Goal: Task Accomplishment & Management: Use online tool/utility

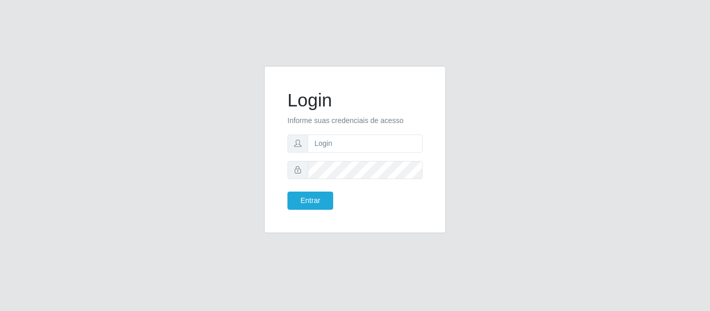
type input "[EMAIL_ADDRESS][DOMAIN_NAME]"
click at [287, 192] on button "Entrar" at bounding box center [310, 201] width 46 height 18
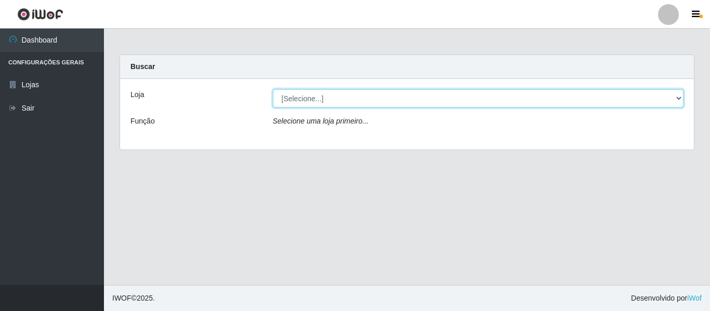
click at [676, 99] on select "[Selecione...] SuperFácil Atacado - São Gonçalo do Amarante" at bounding box center [478, 98] width 411 height 18
select select "408"
click at [273, 89] on select "[Selecione...] SuperFácil Atacado - São Gonçalo do Amarante" at bounding box center [478, 98] width 411 height 18
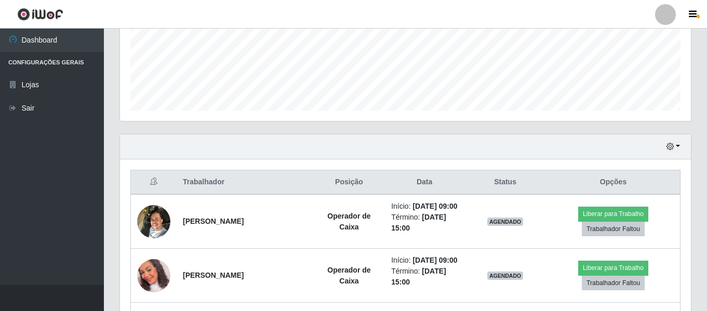
scroll to position [312, 0]
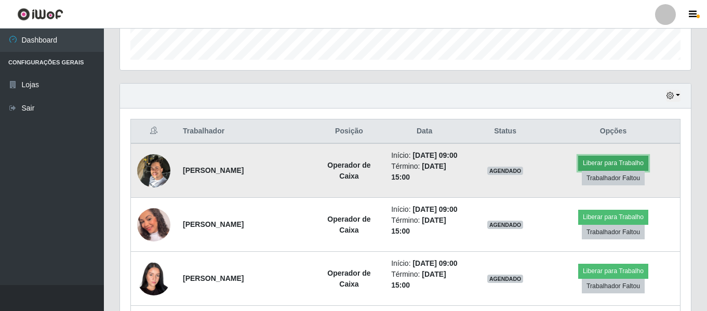
click at [595, 163] on button "Liberar para Trabalho" at bounding box center [613, 163] width 70 height 15
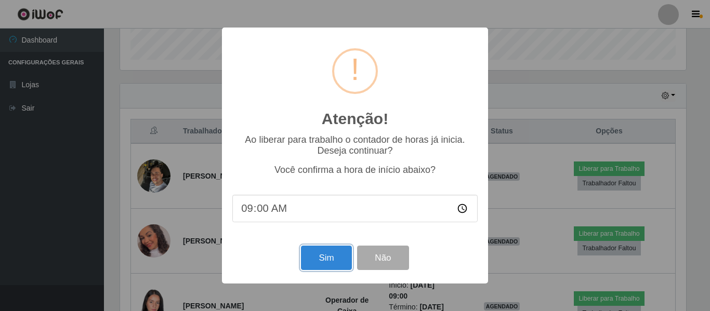
click at [343, 262] on button "Sim" at bounding box center [326, 258] width 50 height 24
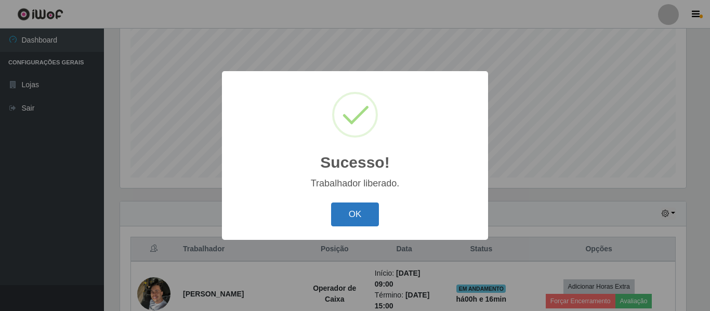
click at [365, 217] on button "OK" at bounding box center [355, 215] width 48 height 24
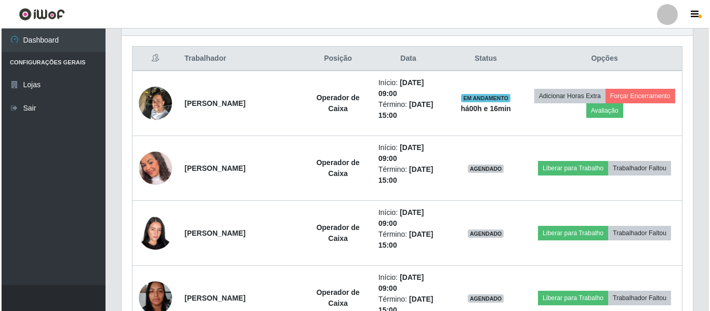
scroll to position [402, 0]
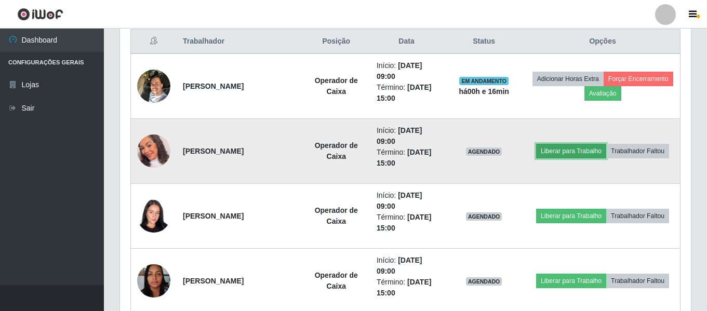
click at [561, 151] on button "Liberar para Trabalho" at bounding box center [571, 151] width 70 height 15
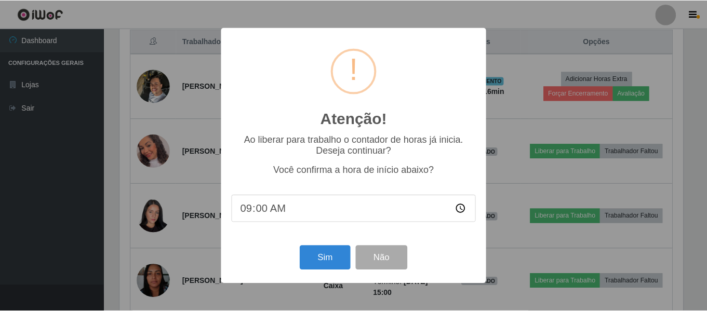
scroll to position [216, 566]
click at [313, 262] on button "Sim" at bounding box center [326, 258] width 50 height 24
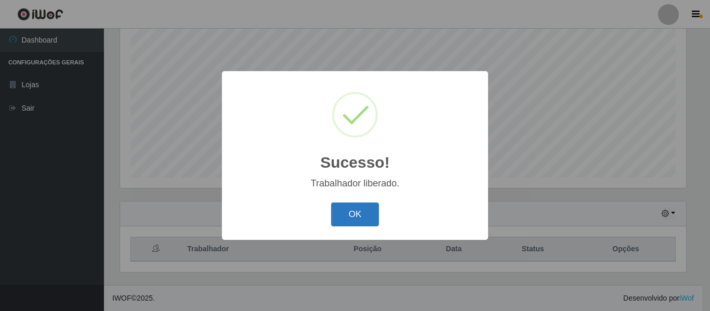
click at [370, 215] on button "OK" at bounding box center [355, 215] width 48 height 24
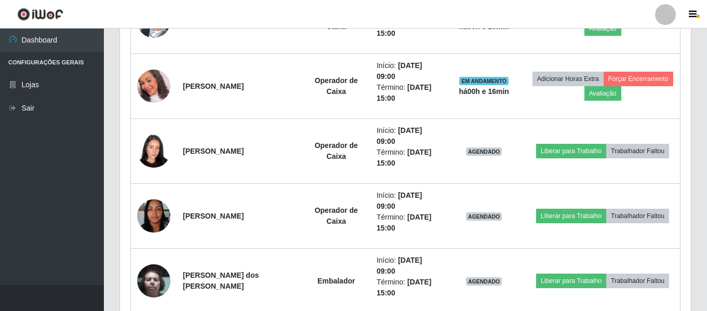
scroll to position [505, 0]
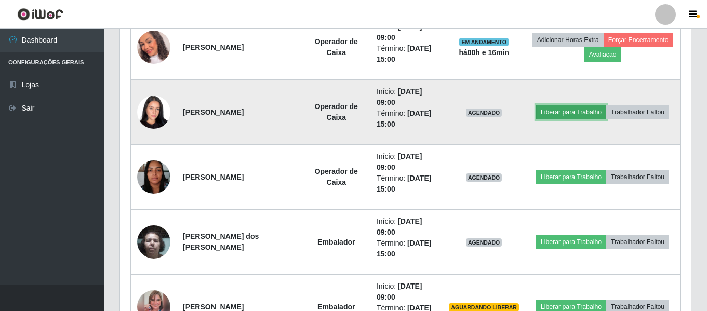
click at [548, 110] on button "Liberar para Trabalho" at bounding box center [571, 112] width 70 height 15
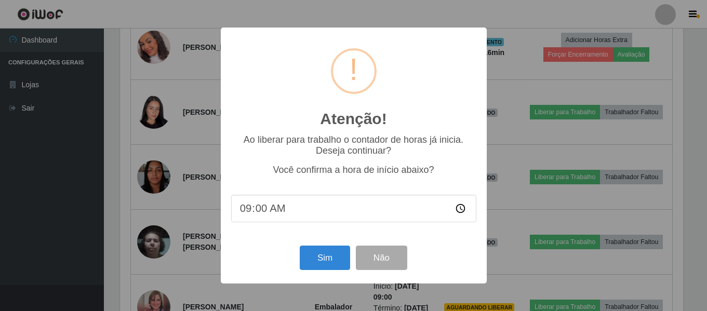
scroll to position [216, 566]
click at [327, 257] on button "Sim" at bounding box center [326, 258] width 50 height 24
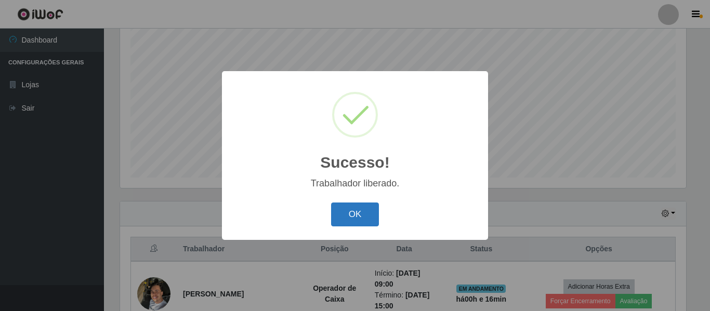
click at [356, 215] on button "OK" at bounding box center [355, 215] width 48 height 24
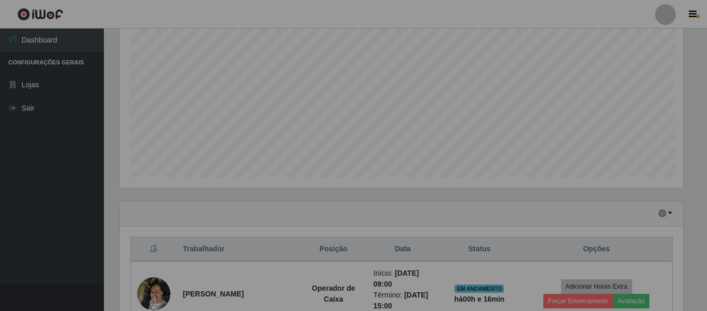
scroll to position [0, 0]
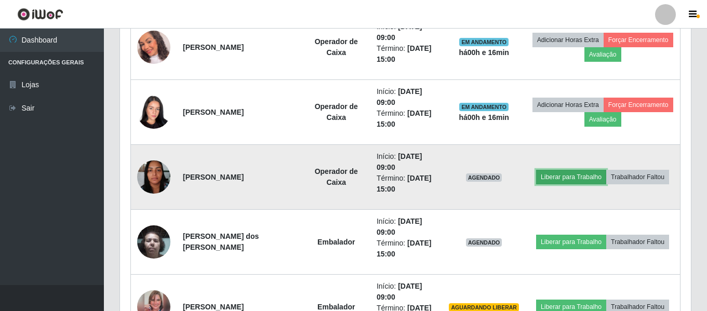
click at [571, 176] on button "Liberar para Trabalho" at bounding box center [571, 177] width 70 height 15
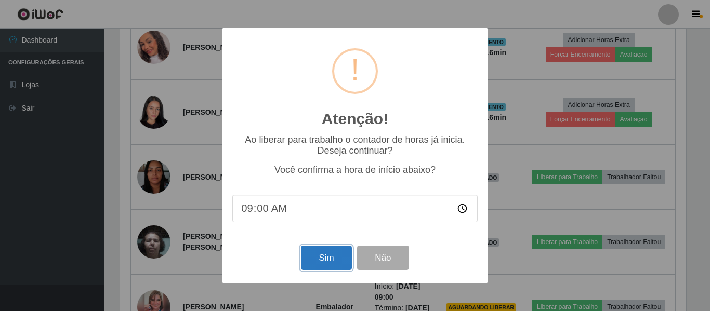
click at [334, 255] on button "Sim" at bounding box center [326, 258] width 50 height 24
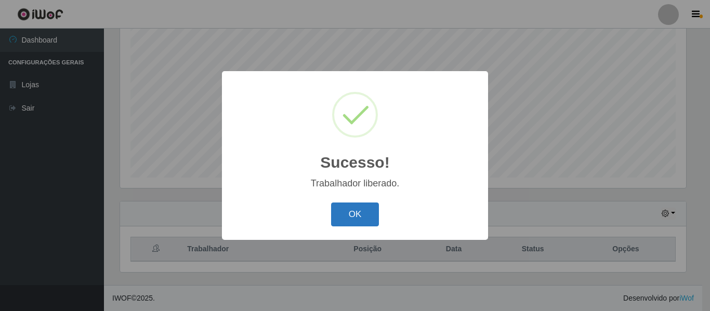
click at [353, 217] on button "OK" at bounding box center [355, 215] width 48 height 24
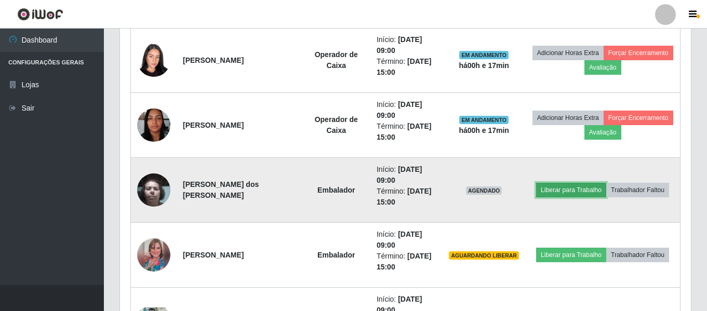
click at [562, 193] on button "Liberar para Trabalho" at bounding box center [571, 190] width 70 height 15
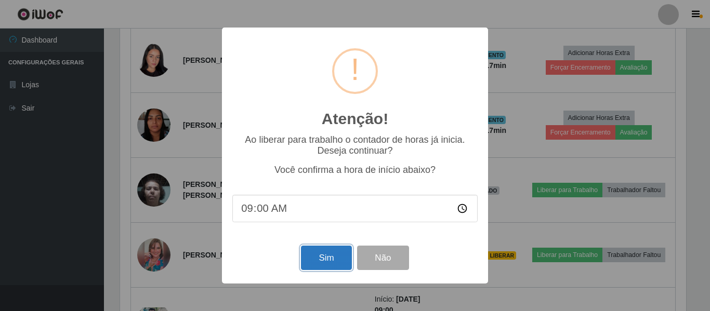
click at [332, 260] on button "Sim" at bounding box center [326, 258] width 50 height 24
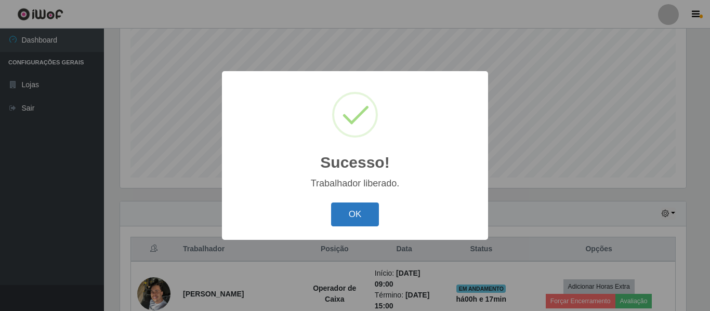
click at [355, 220] on button "OK" at bounding box center [355, 215] width 48 height 24
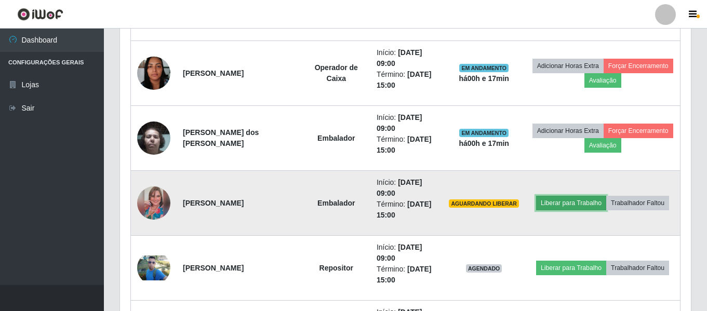
click at [574, 206] on button "Liberar para Trabalho" at bounding box center [571, 203] width 70 height 15
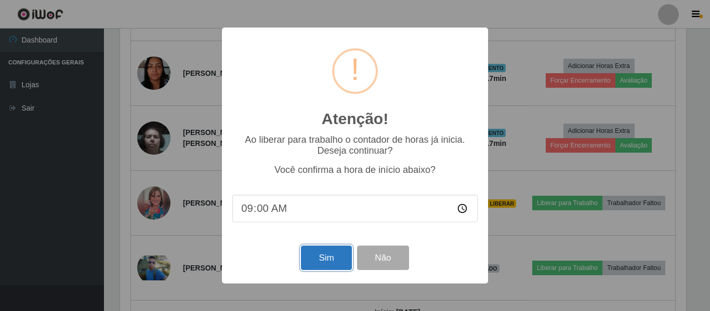
click at [332, 255] on button "Sim" at bounding box center [326, 258] width 50 height 24
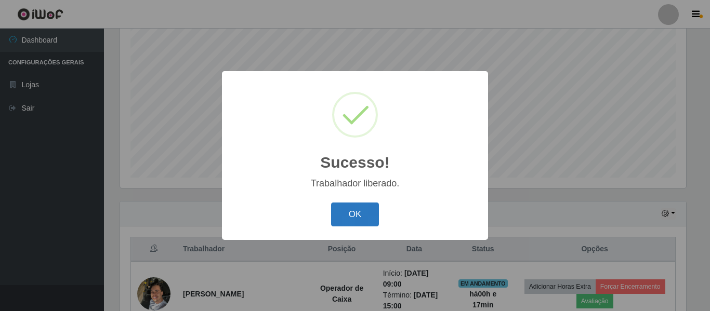
click at [351, 219] on button "OK" at bounding box center [355, 215] width 48 height 24
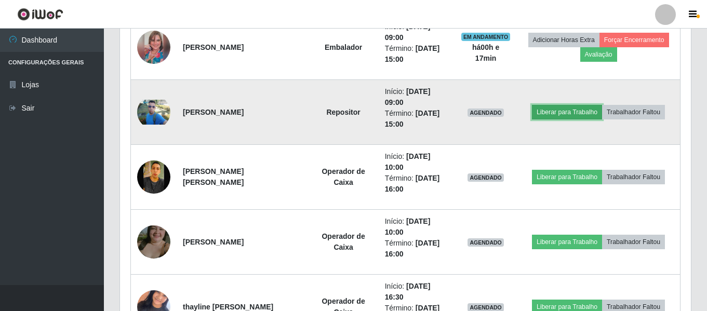
click at [557, 113] on button "Liberar para Trabalho" at bounding box center [567, 112] width 70 height 15
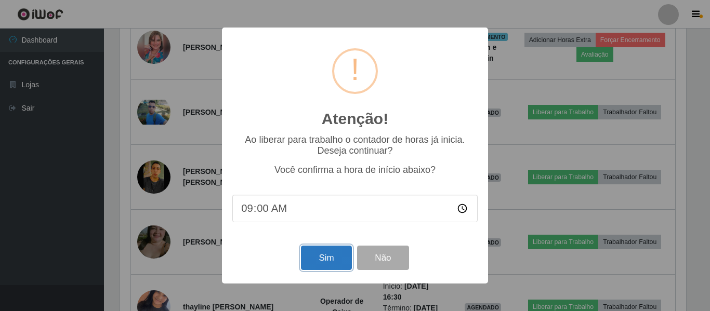
click at [335, 259] on button "Sim" at bounding box center [326, 258] width 50 height 24
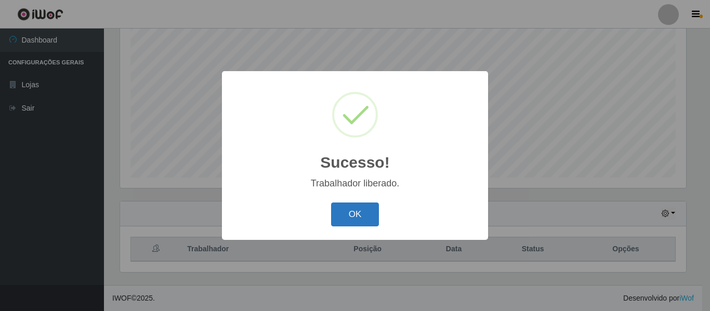
click at [350, 220] on button "OK" at bounding box center [355, 215] width 48 height 24
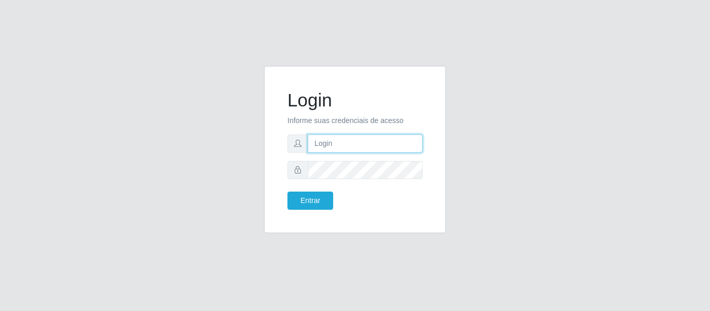
click at [341, 148] on input "text" at bounding box center [365, 144] width 115 height 18
type input "[EMAIL_ADDRESS][DOMAIN_NAME]"
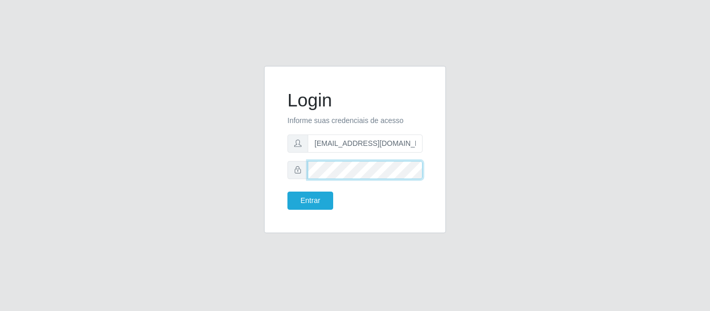
click at [287, 192] on button "Entrar" at bounding box center [310, 201] width 46 height 18
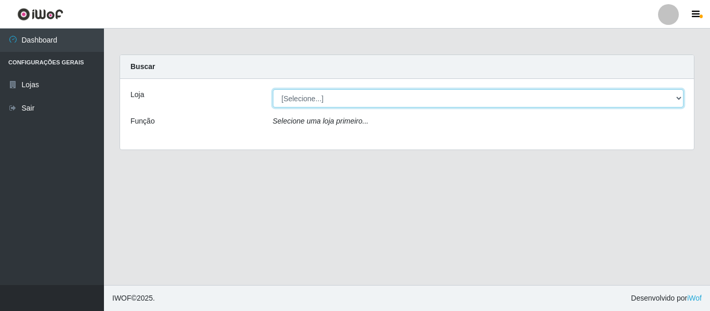
click at [677, 100] on select "[Selecione...] SuperFácil Atacado - São Gonçalo do Amarante" at bounding box center [478, 98] width 411 height 18
select select "408"
click at [273, 89] on select "[Selecione...] SuperFácil Atacado - São Gonçalo do Amarante" at bounding box center [478, 98] width 411 height 18
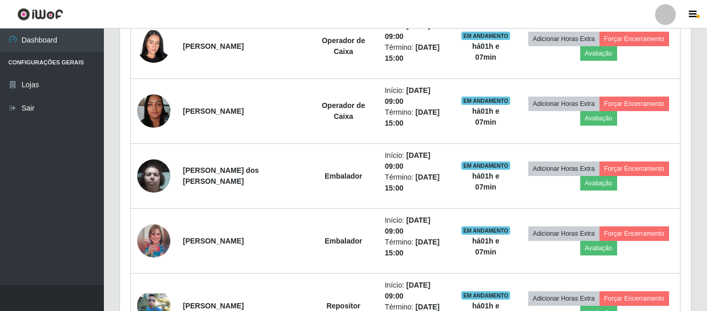
scroll to position [675, 0]
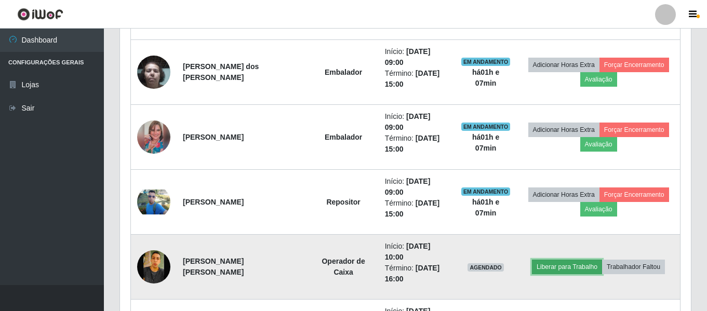
click at [566, 266] on button "Liberar para Trabalho" at bounding box center [567, 267] width 70 height 15
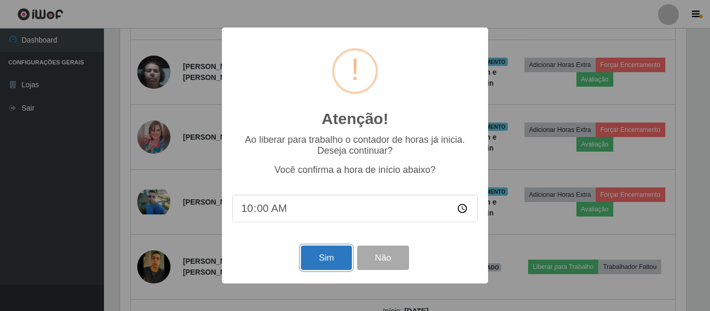
click at [315, 261] on button "Sim" at bounding box center [326, 258] width 50 height 24
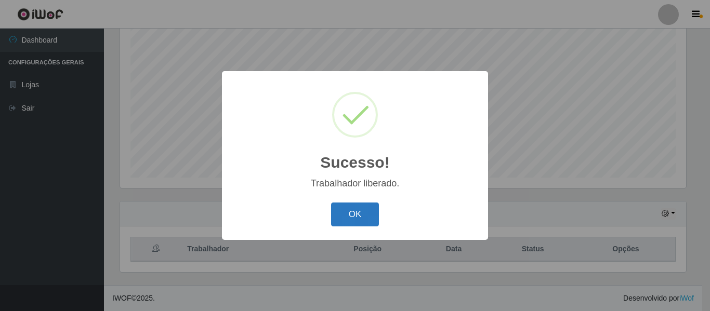
click at [340, 211] on button "OK" at bounding box center [355, 215] width 48 height 24
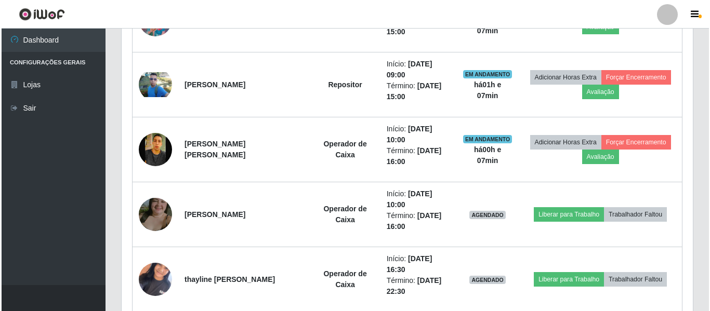
scroll to position [817, 0]
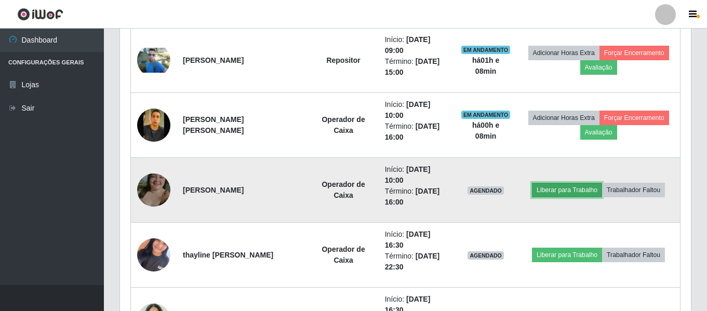
click at [561, 189] on button "Liberar para Trabalho" at bounding box center [567, 190] width 70 height 15
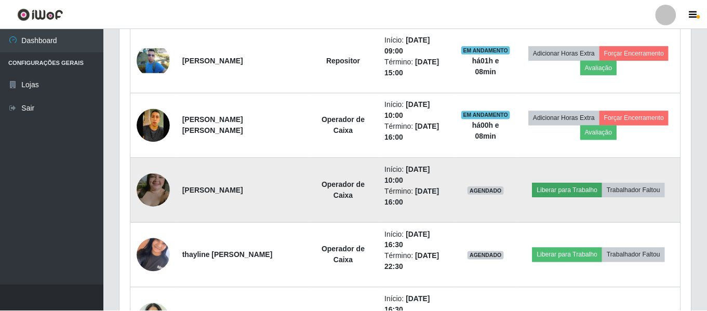
scroll to position [216, 566]
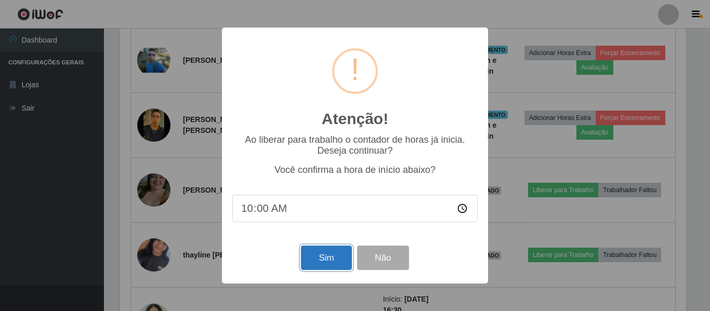
click at [321, 255] on button "Sim" at bounding box center [326, 258] width 50 height 24
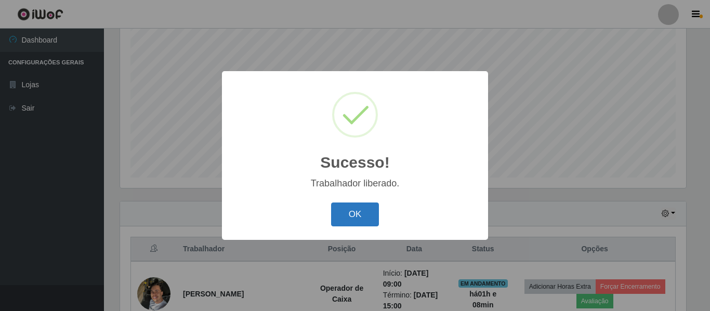
click at [355, 208] on button "OK" at bounding box center [355, 215] width 48 height 24
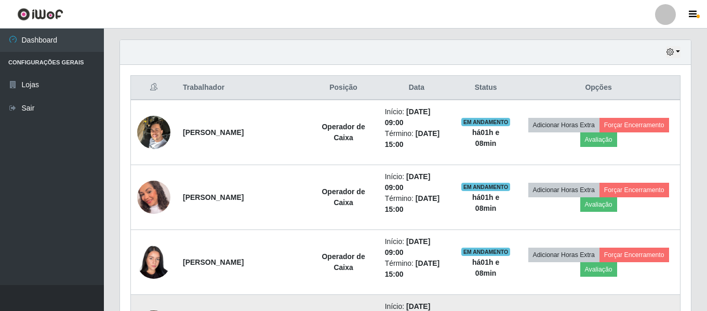
scroll to position [246, 0]
